Goal: Navigation & Orientation: Find specific page/section

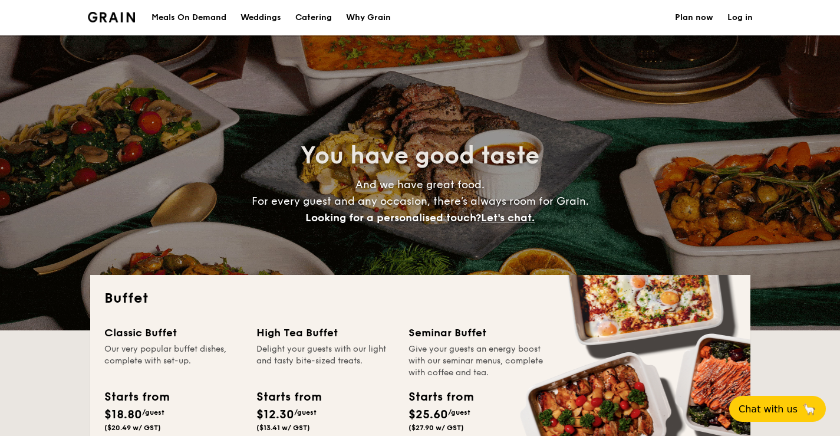
select select
click at [206, 18] on div "Meals On Demand" at bounding box center [189, 17] width 75 height 35
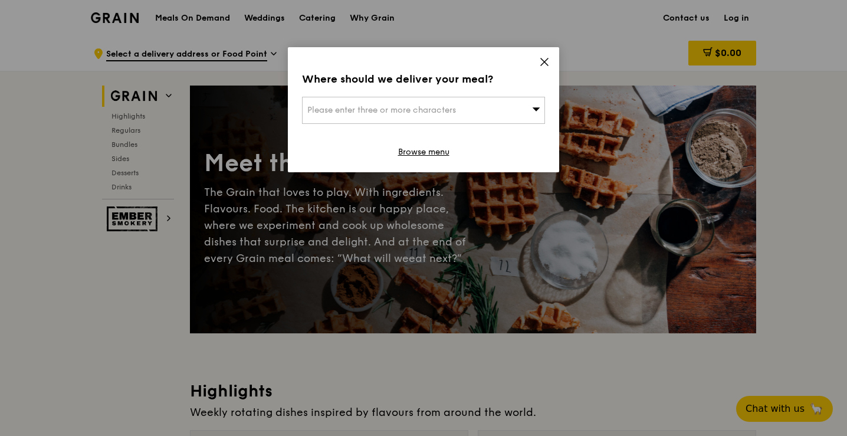
click at [543, 65] on icon at bounding box center [544, 62] width 11 height 11
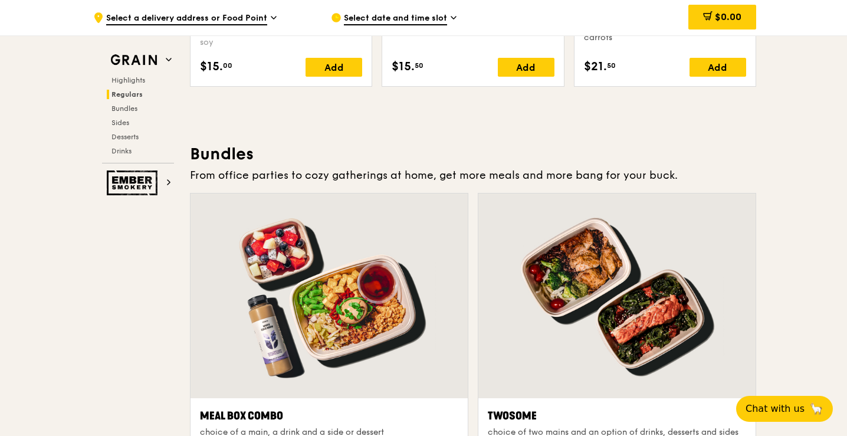
scroll to position [1592, 0]
